Goal: Find specific page/section: Find specific page/section

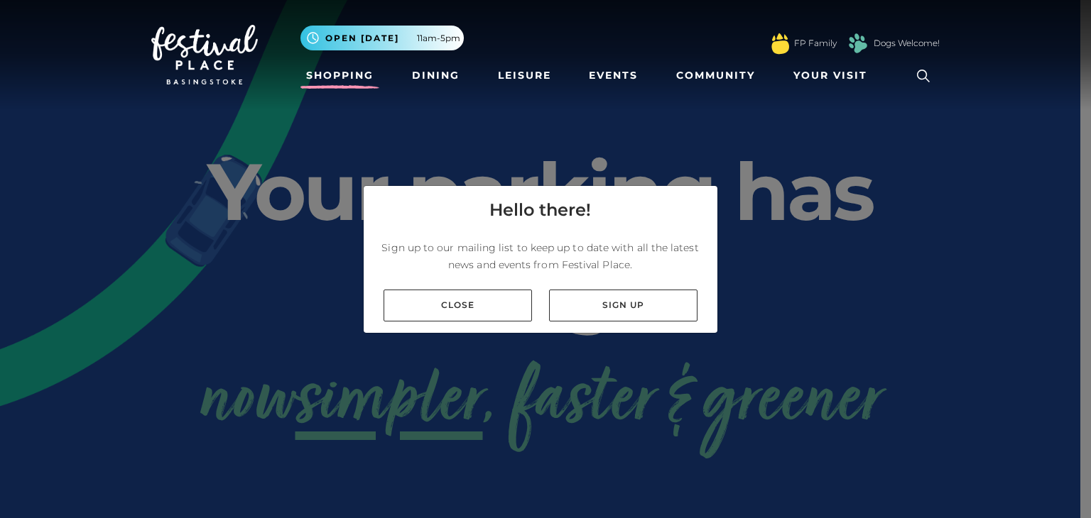
click at [331, 75] on link "Shopping" at bounding box center [339, 75] width 79 height 26
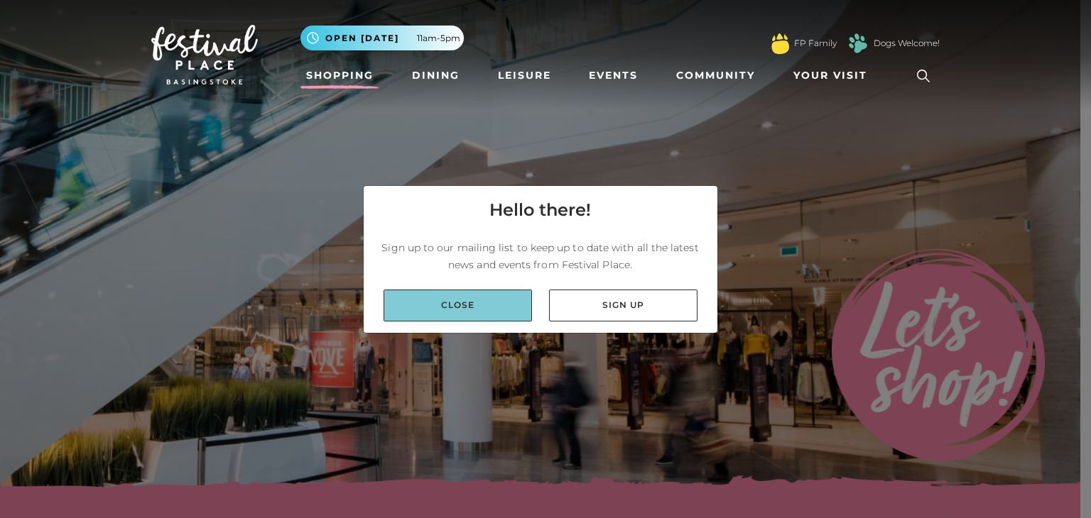
click at [452, 299] on link "Close" at bounding box center [457, 306] width 148 height 32
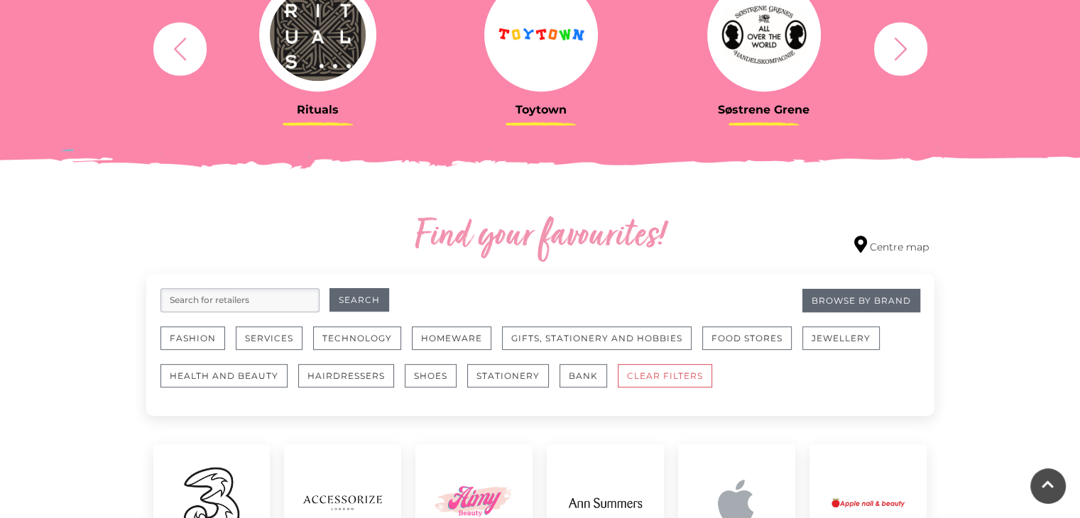
scroll to position [710, 0]
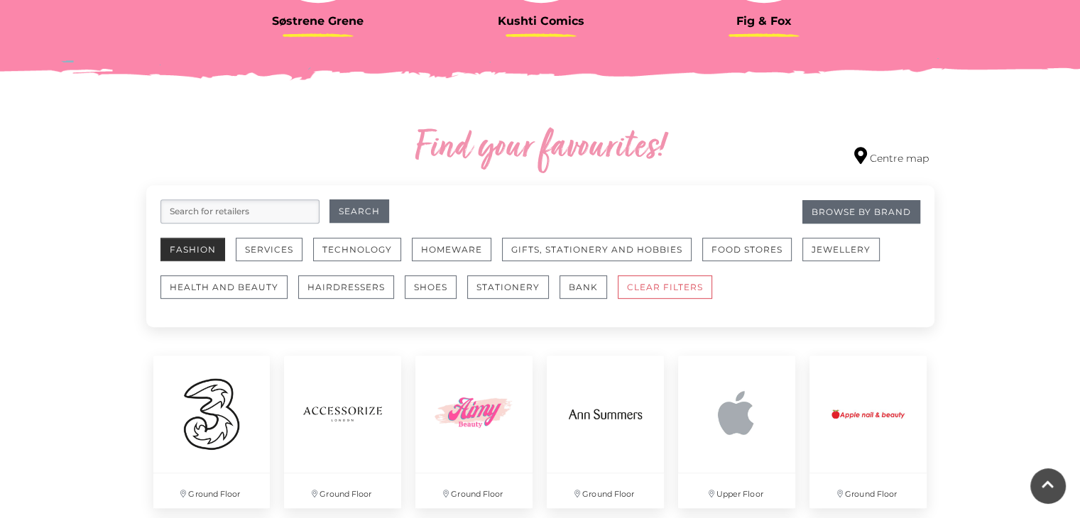
click at [193, 248] on button "Fashion" at bounding box center [192, 249] width 65 height 23
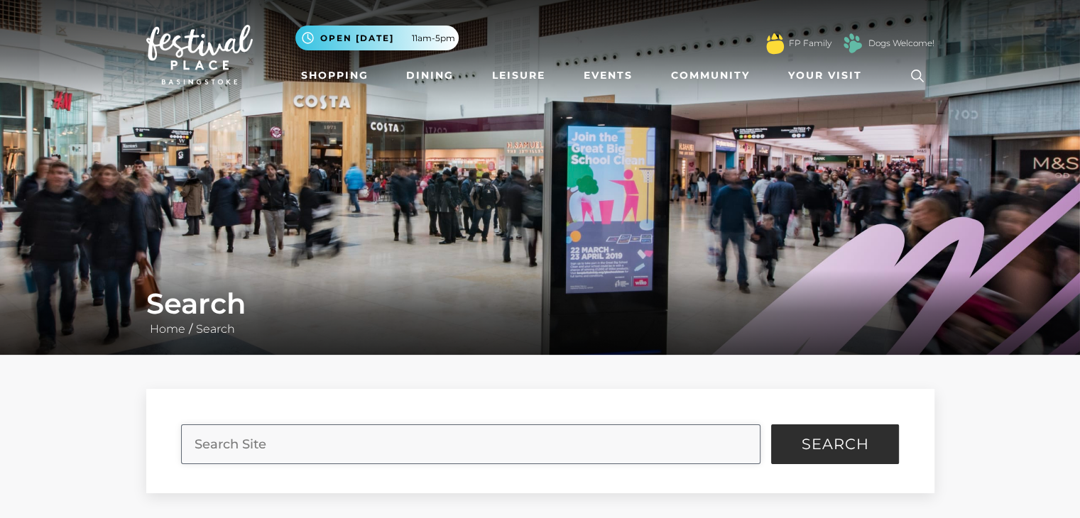
click at [217, 443] on input "search" at bounding box center [470, 445] width 579 height 40
type input "primark"
click at [771, 425] on button "Search" at bounding box center [835, 445] width 128 height 40
click at [821, 437] on span "Search" at bounding box center [835, 444] width 67 height 14
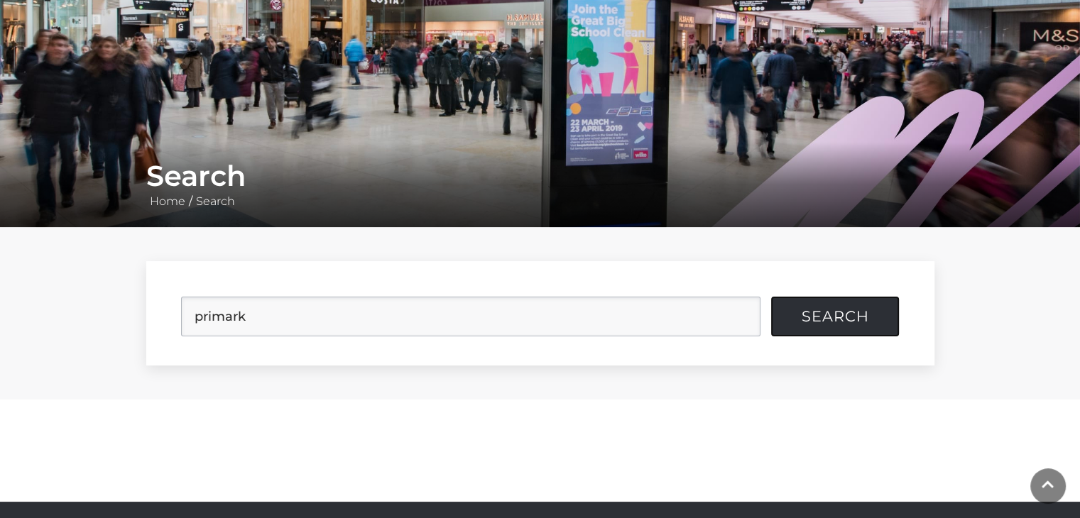
scroll to position [142, 0]
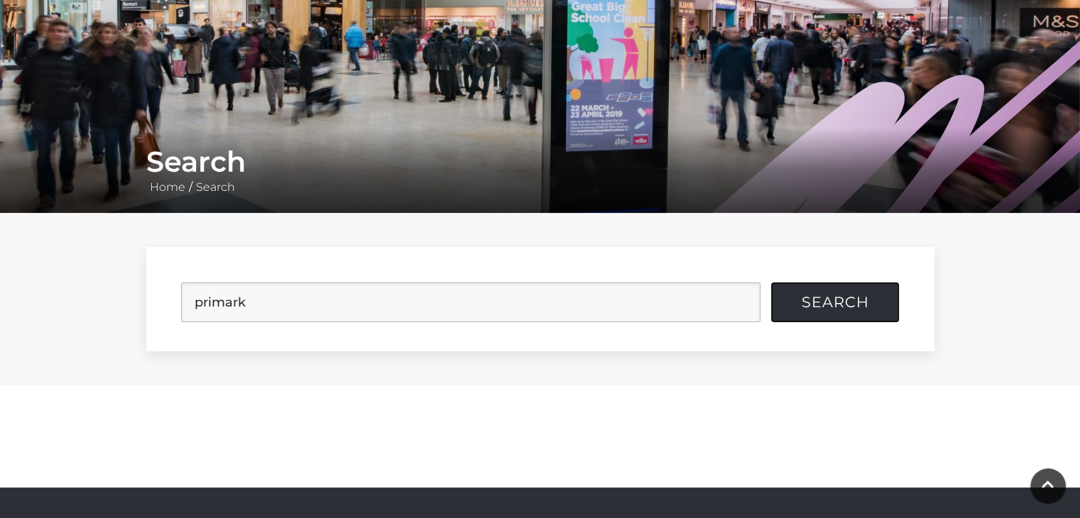
click at [827, 303] on span "Search" at bounding box center [835, 302] width 67 height 14
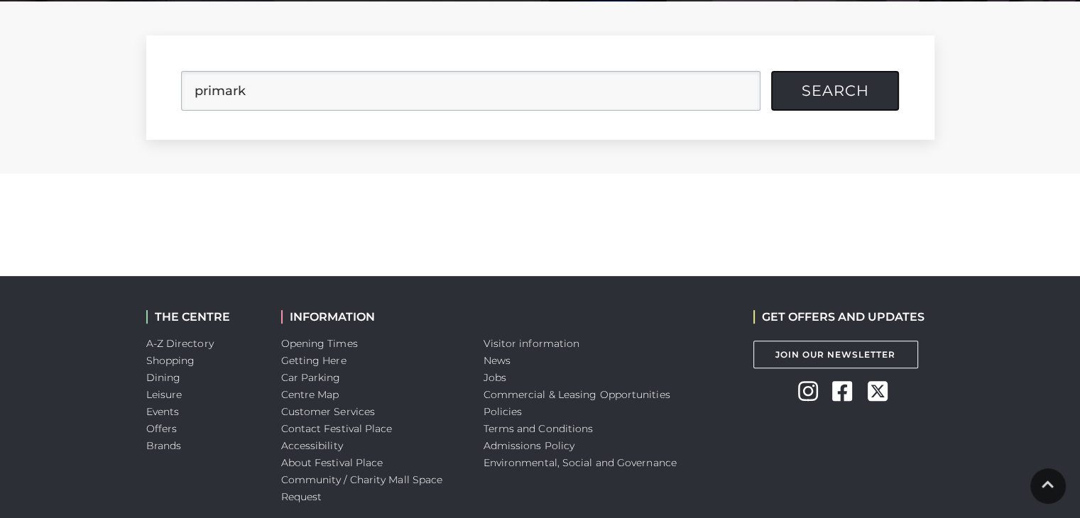
scroll to position [355, 0]
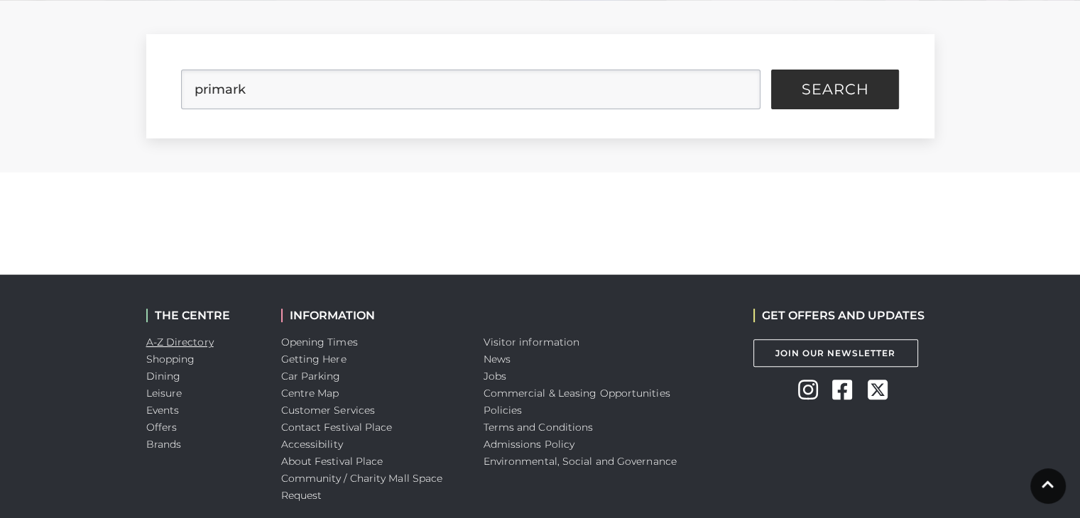
click at [151, 344] on link "A-Z Directory" at bounding box center [179, 342] width 67 height 13
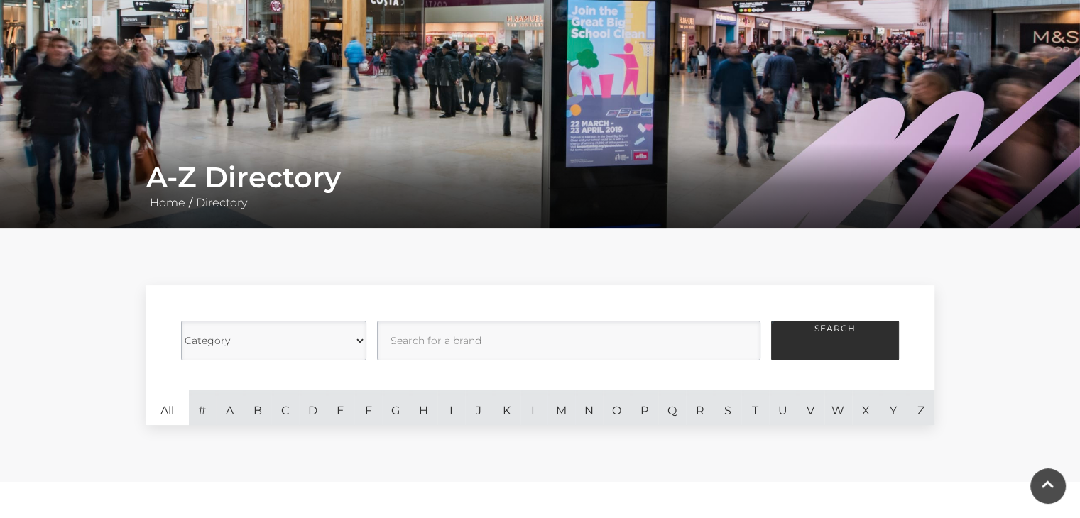
scroll to position [213, 0]
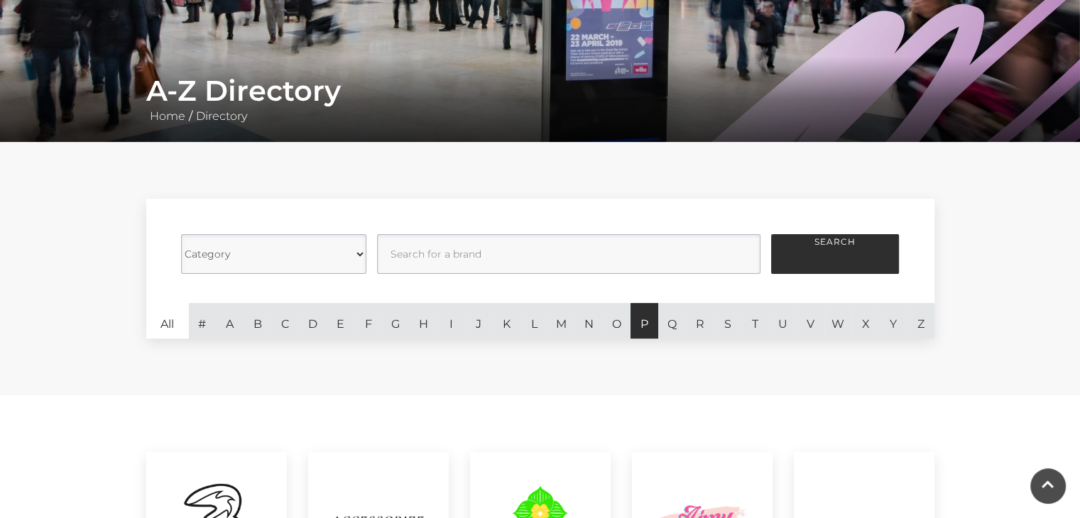
click at [642, 327] on link "P" at bounding box center [645, 321] width 28 height 36
